Goal: Answer question/provide support: Share knowledge or assist other users

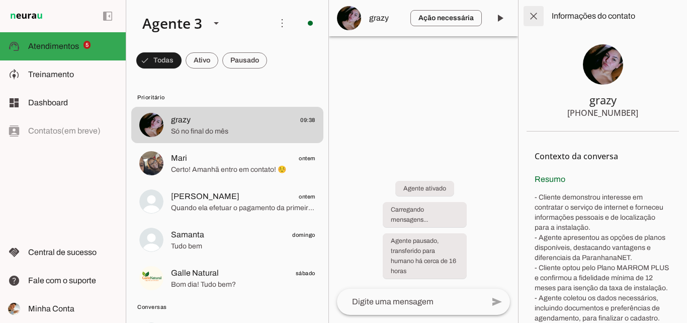
drag, startPoint x: 528, startPoint y: 21, endPoint x: 533, endPoint y: 3, distance: 18.7
click at [528, 20] on span at bounding box center [534, 16] width 24 height 24
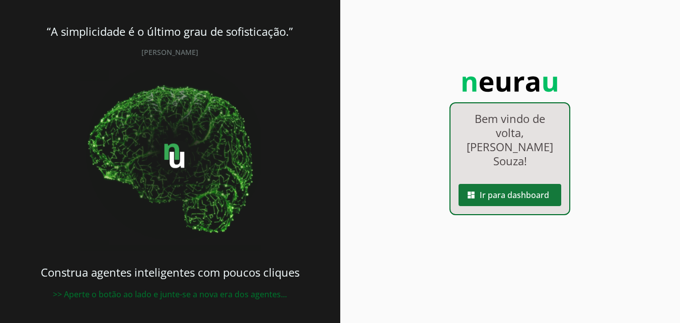
click at [518, 188] on span at bounding box center [509, 195] width 103 height 24
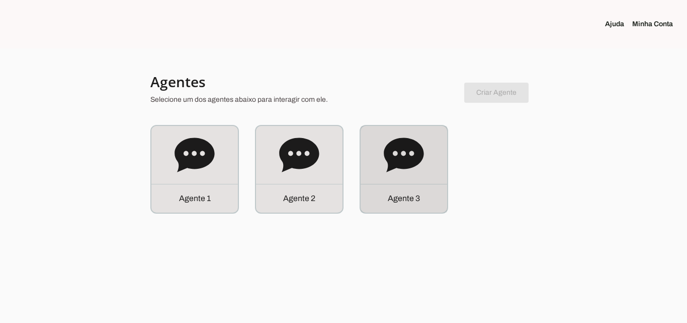
click at [390, 156] on icon at bounding box center [404, 154] width 40 height 34
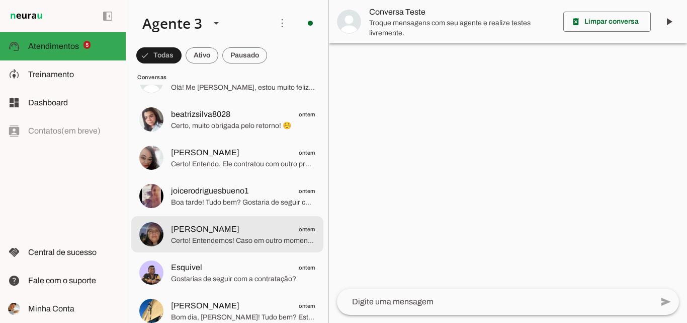
scroll to position [503, 0]
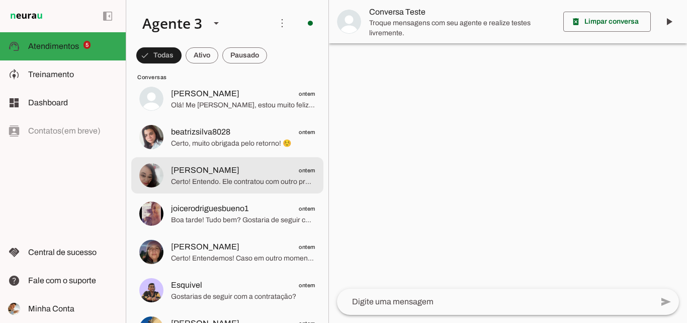
click at [267, 165] on span "[PERSON_NAME] ontem" at bounding box center [243, 170] width 144 height 13
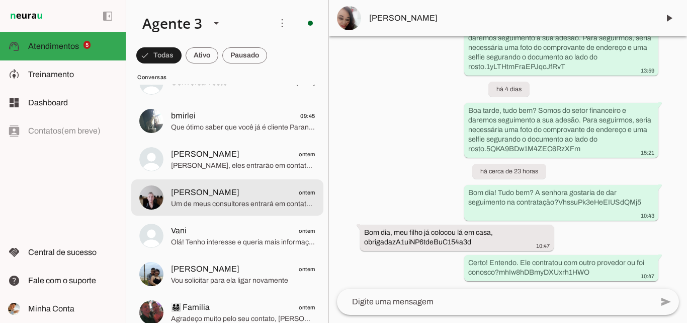
scroll to position [201, 0]
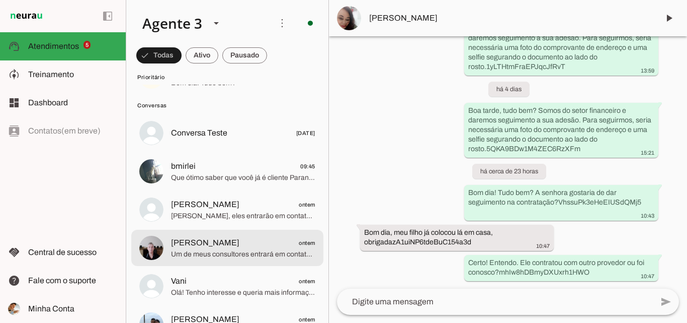
click at [282, 240] on span "[PERSON_NAME] ontem" at bounding box center [243, 243] width 144 height 13
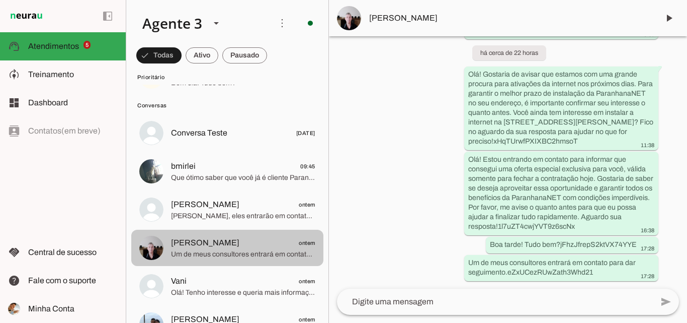
scroll to position [252, 0]
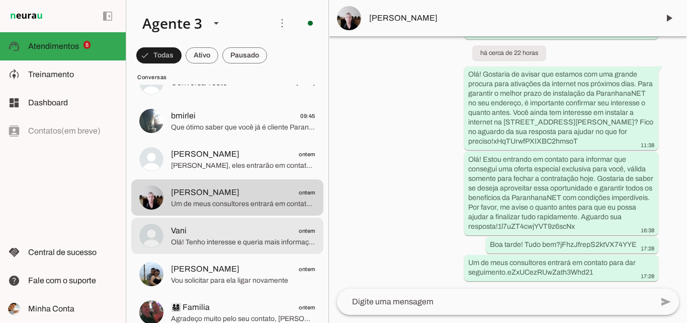
click at [228, 238] on span "Olá! Tenho interesse e queria mais informações, por favor." at bounding box center [243, 242] width 144 height 10
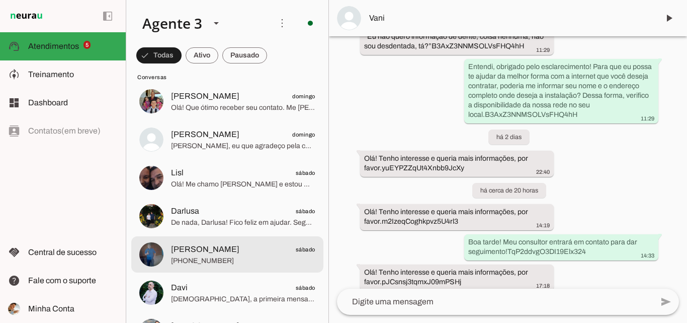
scroll to position [956, 0]
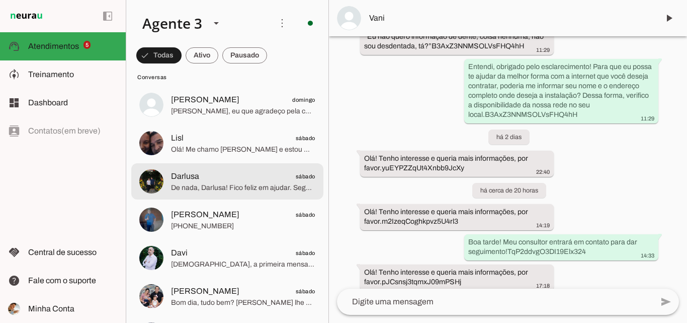
click at [250, 192] on span "De nada, Darlusa! Fico feliz em ajudar. Segunda-feira estaremos prontos para at…" at bounding box center [243, 188] width 144 height 10
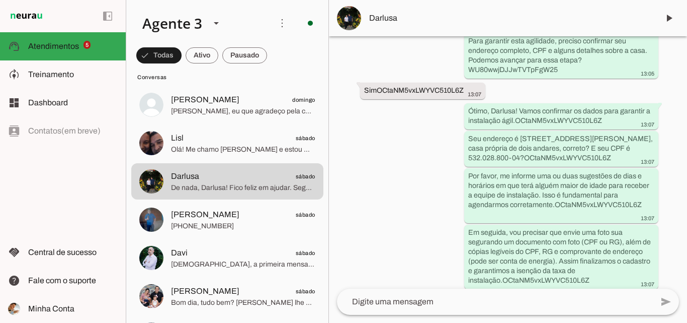
scroll to position [1710, 0]
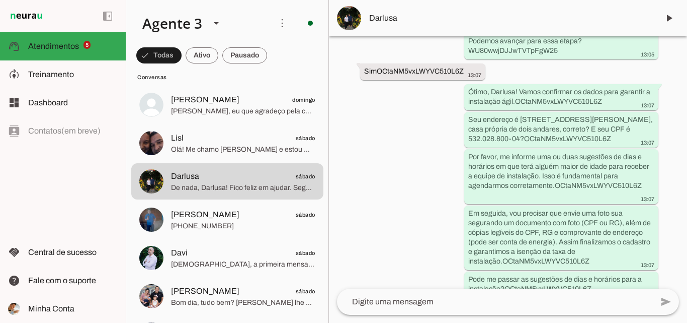
click at [424, 23] on span "Darlusa" at bounding box center [510, 18] width 282 height 12
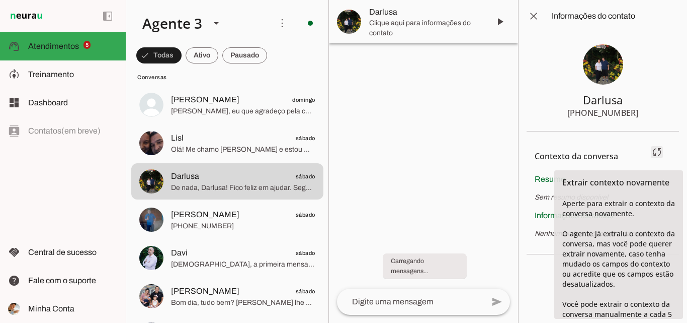
click at [658, 147] on span at bounding box center [657, 152] width 24 height 24
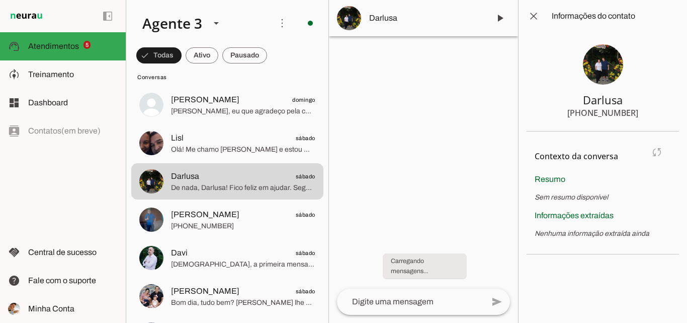
click at [659, 150] on md-item "Contexto da conversa sync Extrair contexto novamente Aperte para extrair o cont…" at bounding box center [603, 156] width 136 height 34
click at [654, 151] on md-item "Contexto da conversa sync Extrair contexto novamente Aperte para extrair o cont…" at bounding box center [603, 156] width 136 height 34
drag, startPoint x: 588, startPoint y: 114, endPoint x: 641, endPoint y: 118, distance: 52.5
click at [641, 118] on section "Darlusa [PHONE_NUMBER]" at bounding box center [603, 81] width 152 height 99
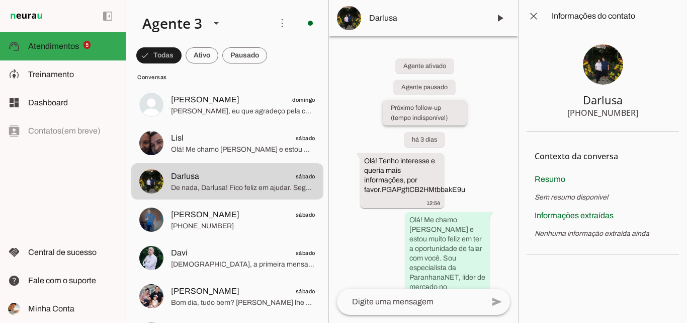
click at [461, 113] on whatsapp-system-message-bubble "Próximo follow-up (tempo indisponível)" at bounding box center [425, 112] width 84 height 25
click at [659, 150] on md-item "Contexto da conversa sync Extrair contexto novamente Aperte para extrair o cont…" at bounding box center [603, 156] width 136 height 34
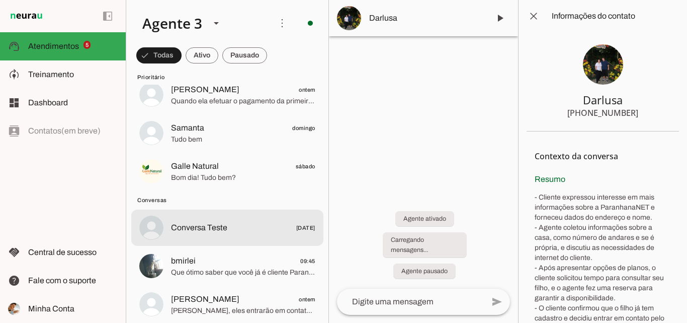
scroll to position [195, 0]
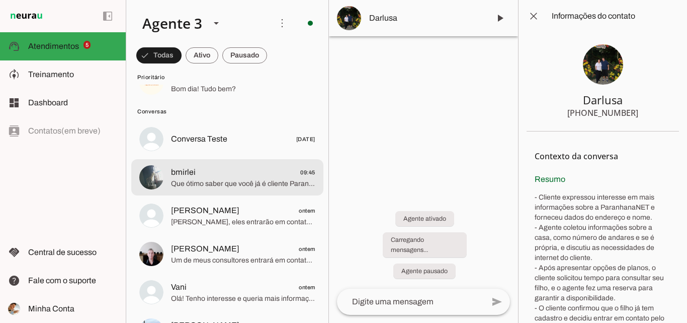
click at [226, 182] on span "Que ótimo saber que você já é cliente ParanhanaNET! Para te ajudar melhor, pode…" at bounding box center [243, 184] width 144 height 10
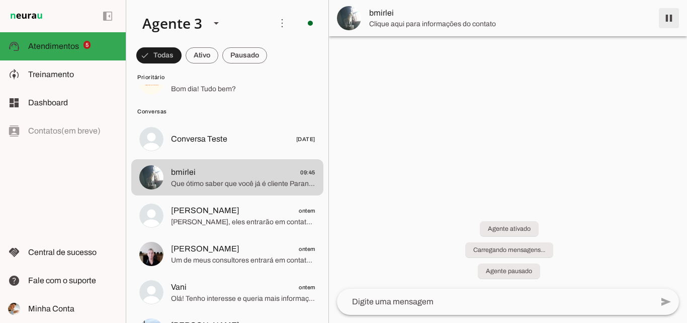
click at [669, 22] on span at bounding box center [669, 18] width 24 height 24
